Goal: Task Accomplishment & Management: Manage account settings

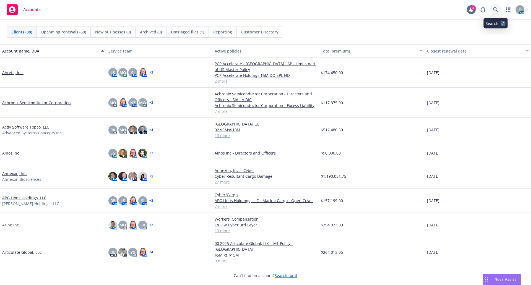
click at [494, 10] on icon at bounding box center [495, 9] width 5 height 5
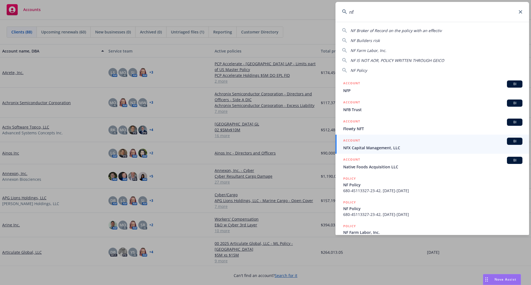
type input "nf"
click at [522, 12] on icon at bounding box center [520, 11] width 3 height 3
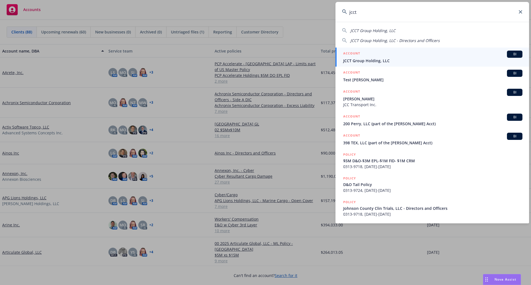
type input "jcct"
click at [369, 61] on span "JCCT Group Holding, LLC" at bounding box center [432, 61] width 179 height 6
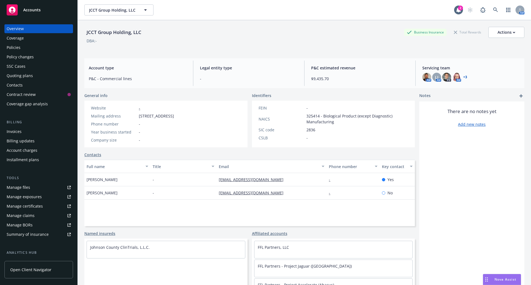
click at [33, 73] on div "Quoting plans" at bounding box center [39, 75] width 64 height 9
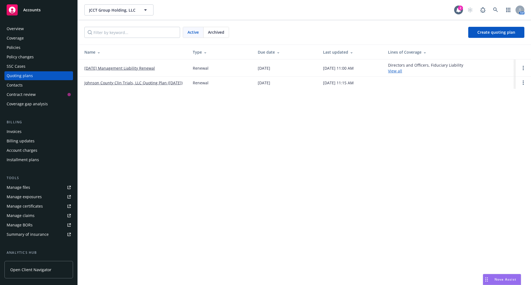
click at [212, 32] on span "Archived" at bounding box center [216, 32] width 16 height 6
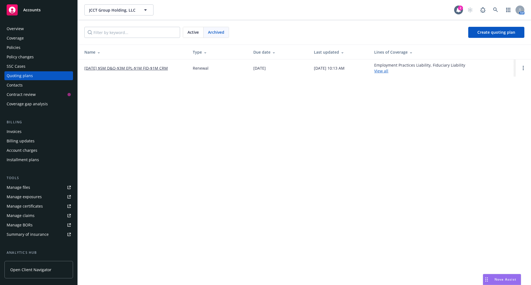
click at [157, 69] on link "08/25/24 $5M D&O-$3M EPL-$1M FID-$1M CRM" at bounding box center [126, 68] width 84 height 6
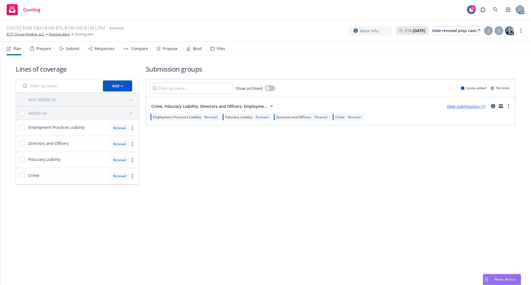
click at [217, 48] on div "Files" at bounding box center [221, 48] width 8 height 4
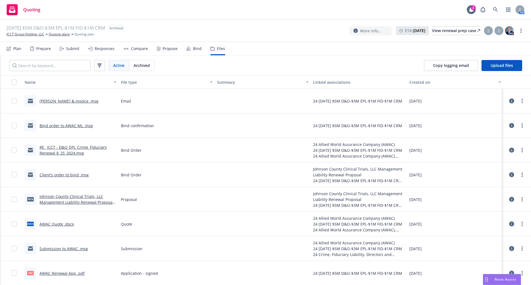
scroll to position [1, 0]
click at [54, 201] on link "Johnson County Clinical Trials, LLC Management Liability Renewal Proposal .pptx" at bounding box center [77, 201] width 74 height 17
click at [59, 198] on link "Johnson County Clinical Trials, LLC Management Liability Renewal Proposal .pptx" at bounding box center [77, 201] width 74 height 17
click at [509, 30] on img at bounding box center [509, 30] width 9 height 9
click at [522, 30] on link "more" at bounding box center [521, 30] width 7 height 7
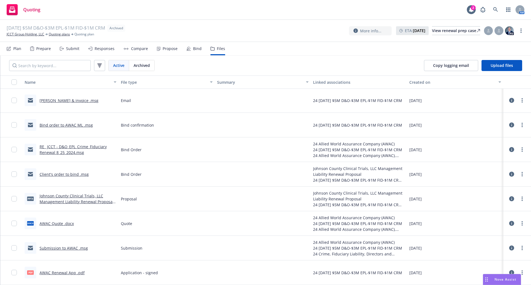
click at [457, 50] on nav "Plan Prepare Submit Responses Compare Propose Bind Files" at bounding box center [266, 48] width 518 height 13
click at [29, 34] on link "JCCT Group Holding, LLC" at bounding box center [26, 34] width 38 height 5
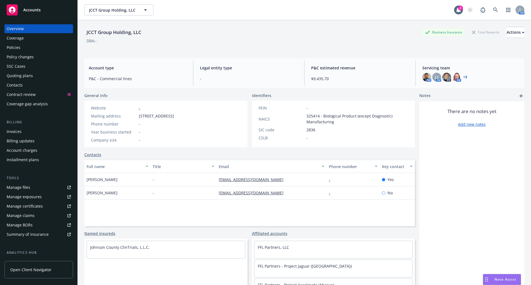
click at [463, 77] on link "+ 3" at bounding box center [465, 76] width 4 height 3
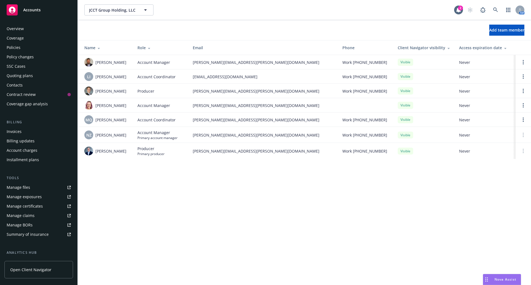
click at [19, 49] on div "Policies" at bounding box center [14, 47] width 14 height 9
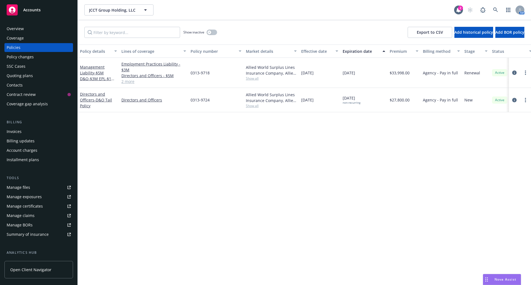
click at [19, 75] on div "Quoting plans" at bounding box center [20, 75] width 26 height 9
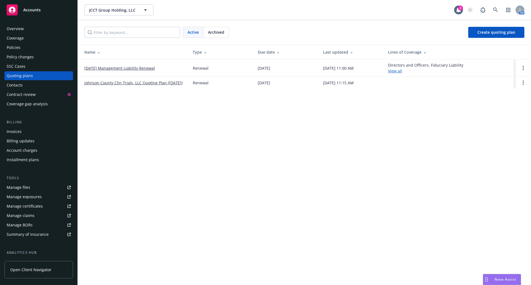
click at [110, 69] on link "[DATE] Management Liability Renewal" at bounding box center [119, 68] width 71 height 6
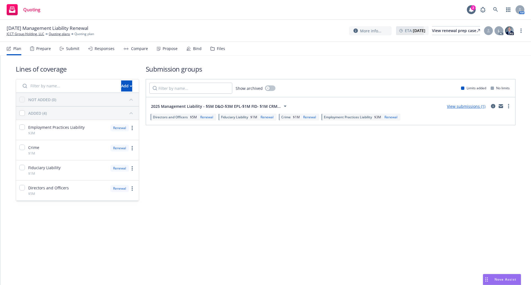
click at [72, 48] on div "Submit" at bounding box center [72, 48] width 13 height 4
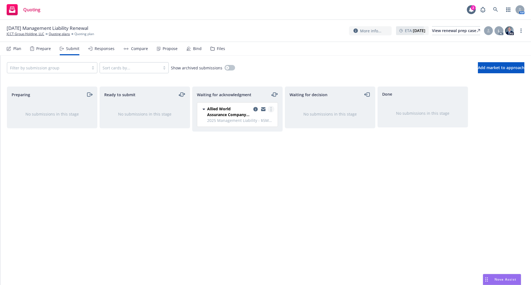
click at [270, 109] on circle "more" at bounding box center [270, 109] width 1 height 1
click at [262, 156] on span "Add accepted decision" at bounding box center [246, 153] width 55 height 5
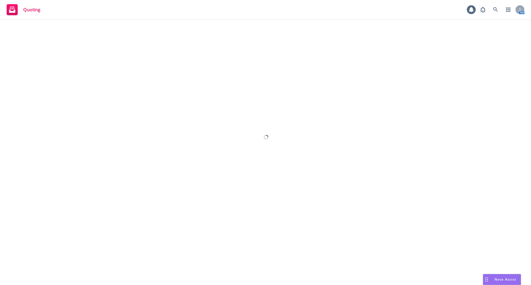
select select "12"
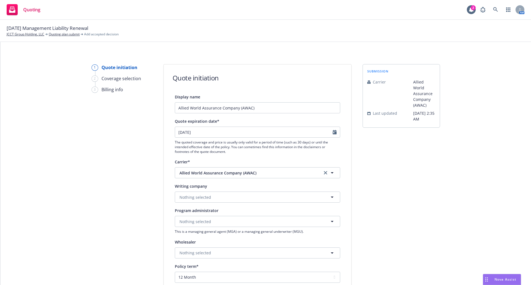
scroll to position [28, 0]
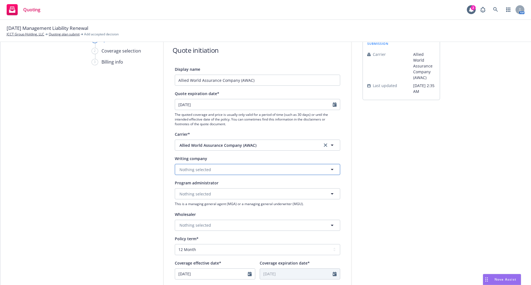
click at [257, 169] on button "Nothing selected" at bounding box center [257, 169] width 165 height 11
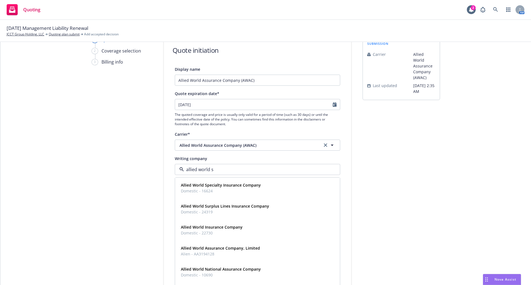
type input "allied world su"
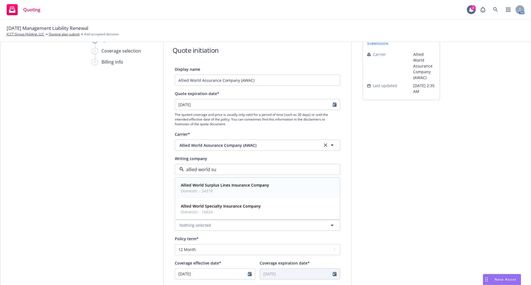
click at [255, 186] on strong "Allied World Surplus Lines Insurance Company" at bounding box center [225, 185] width 88 height 5
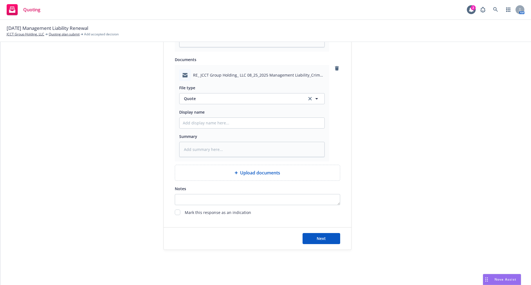
scroll to position [366, 0]
click at [320, 238] on span "Next" at bounding box center [321, 238] width 9 height 5
type textarea "x"
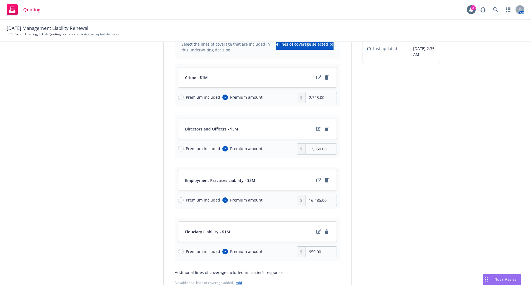
scroll to position [55, 0]
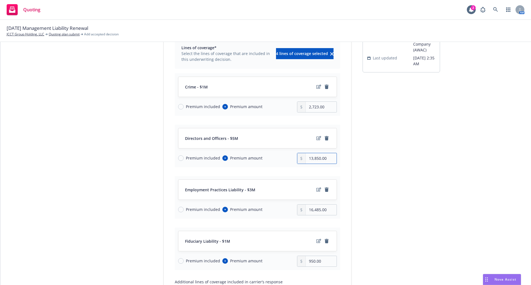
drag, startPoint x: 319, startPoint y: 158, endPoint x: 302, endPoint y: 158, distance: 17.1
click at [302, 158] on div "13,850.00" at bounding box center [317, 158] width 40 height 11
type input "15,540.00"
drag, startPoint x: 319, startPoint y: 210, endPoint x: 305, endPoint y: 209, distance: 13.9
click at [306, 209] on input "16,485.00" at bounding box center [321, 210] width 31 height 11
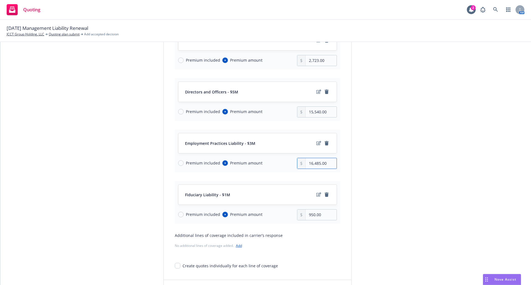
scroll to position [111, 0]
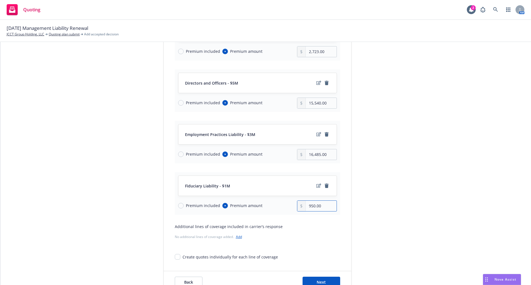
click at [310, 207] on input "950.00" at bounding box center [321, 206] width 31 height 11
type input "940.00"
click at [352, 257] on div "Quote initiation 2 Coverage selection 3 Billing info Coverage selection Lines o…" at bounding box center [265, 124] width 517 height 340
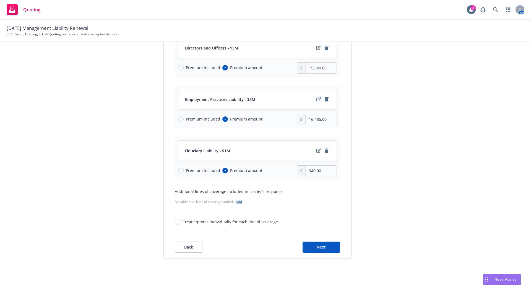
scroll to position [155, 0]
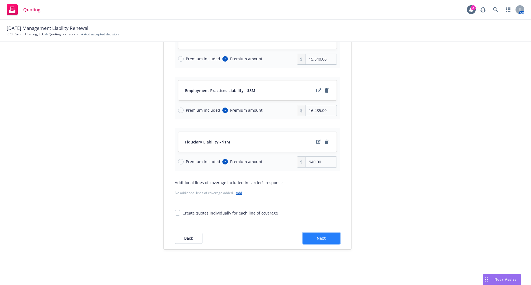
click at [325, 236] on button "Next" at bounding box center [322, 238] width 38 height 11
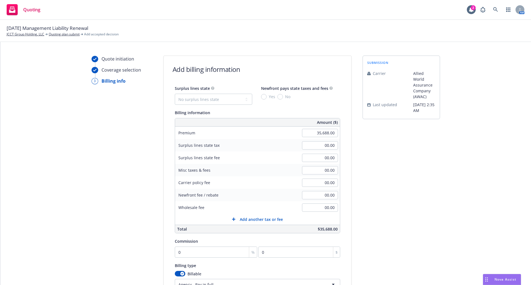
scroll to position [0, 0]
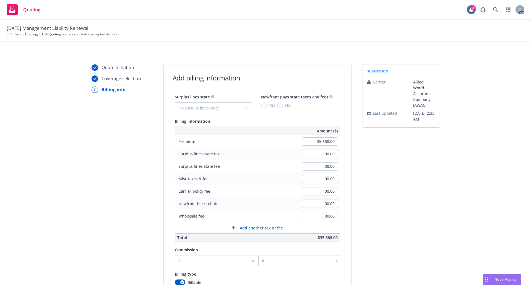
click at [277, 97] on span "Newfront pays state taxes and fees" at bounding box center [294, 96] width 67 height 5
click at [245, 107] on select "No surplus lines state [US_STATE] [US_STATE] [US_STATE] [US_STATE] [US_STATE] […" at bounding box center [213, 107] width 77 height 11
select select "CA"
click at [175, 102] on select "No surplus lines state [US_STATE] [US_STATE] [US_STATE] [US_STATE] [US_STATE] […" at bounding box center [213, 107] width 77 height 11
type input "1,070.64"
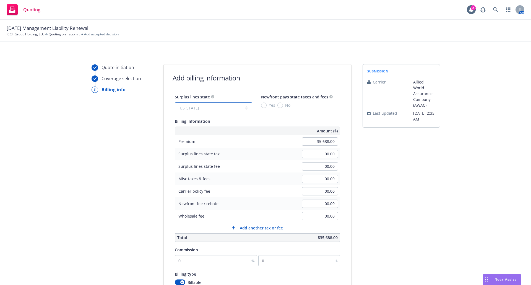
type input "64.24"
click at [262, 106] on input "Yes" at bounding box center [264, 106] width 6 height 6
radio input "true"
click at [215, 258] on input "0" at bounding box center [216, 260] width 83 height 11
type input "15"
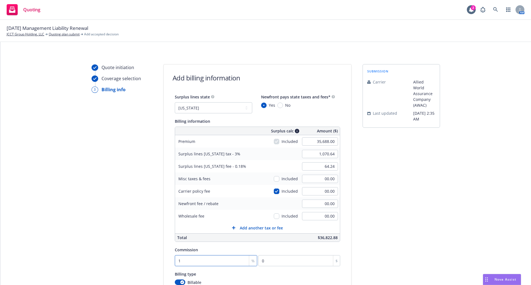
type input "5353.2"
type input "15"
click at [402, 221] on div "submission Carrier Allied World Assurance Company (AWAC) Last updated [DATE] 2:…" at bounding box center [401, 205] width 77 height 283
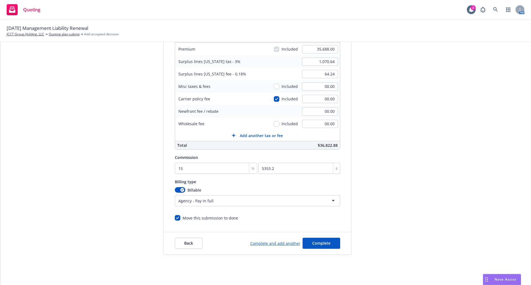
scroll to position [97, 0]
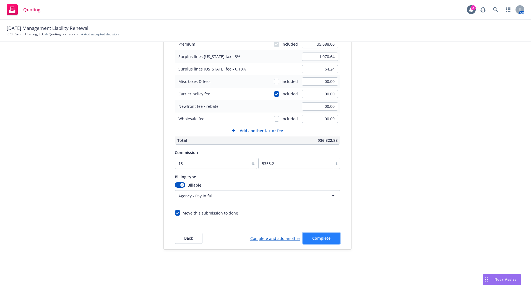
click at [324, 238] on span "Complete" at bounding box center [321, 238] width 18 height 5
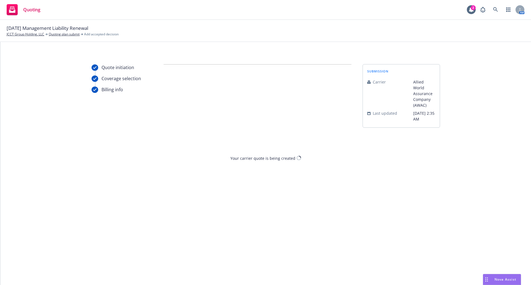
scroll to position [0, 0]
